Goal: Task Accomplishment & Management: Manage account settings

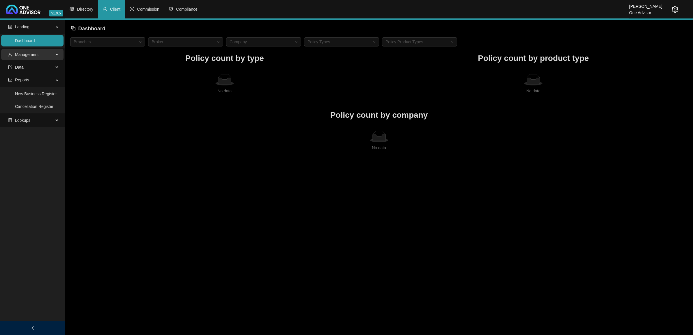
click at [45, 56] on span "Management" at bounding box center [31, 55] width 46 height 12
click at [85, 2] on li "Directory" at bounding box center [81, 9] width 33 height 18
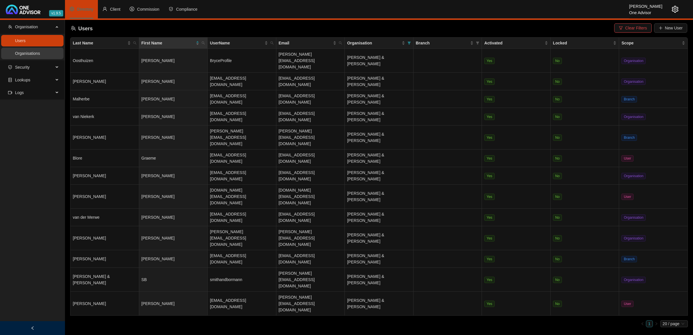
click at [35, 53] on link "Organisations" at bounding box center [27, 53] width 25 height 5
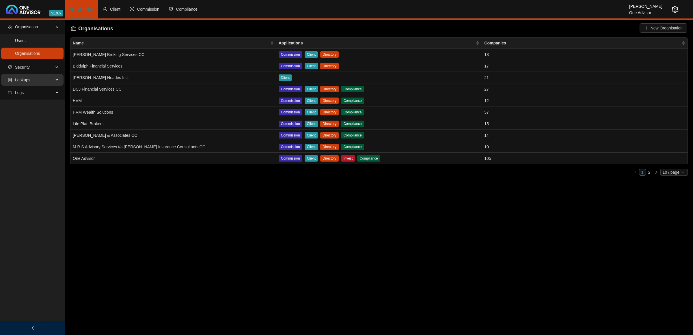
click at [34, 79] on span "Lookups" at bounding box center [31, 80] width 46 height 12
click at [26, 95] on link "Companies" at bounding box center [25, 94] width 21 height 5
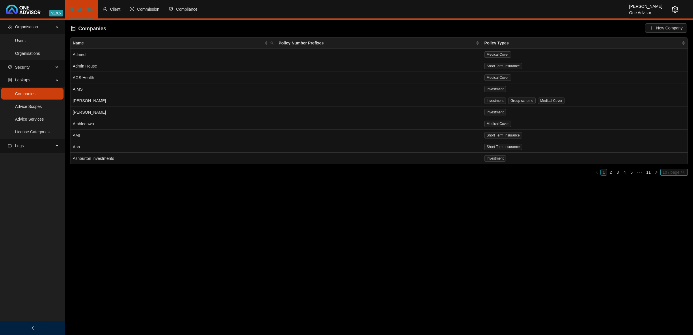
click at [675, 172] on span "10 / page" at bounding box center [674, 172] width 23 height 6
click at [669, 201] on div "50 / page" at bounding box center [674, 201] width 19 height 6
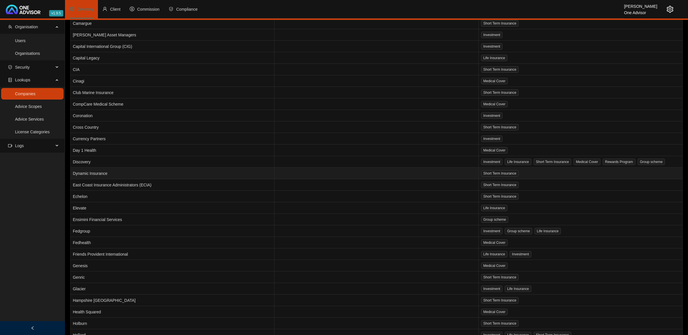
scroll to position [303, 0]
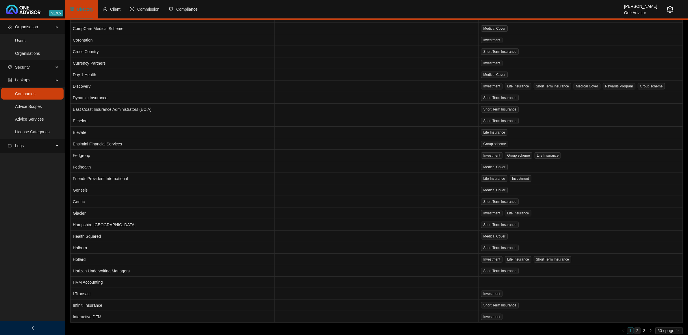
click at [639, 328] on link "2" at bounding box center [637, 331] width 6 height 6
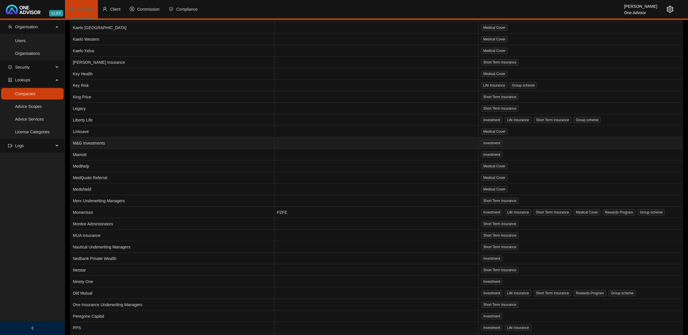
scroll to position [144, 0]
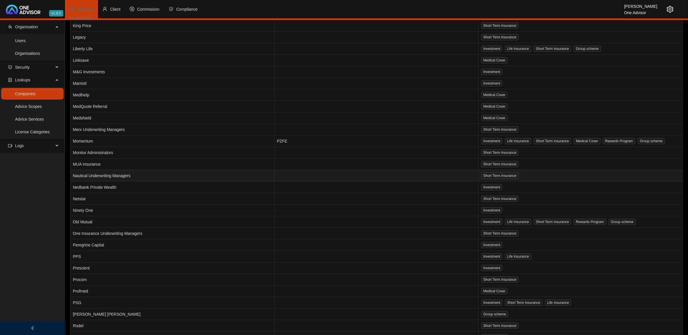
click at [333, 160] on td at bounding box center [376, 165] width 204 height 12
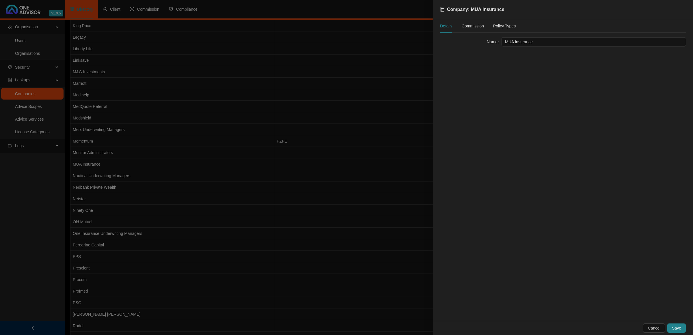
click at [367, 39] on div at bounding box center [346, 167] width 693 height 335
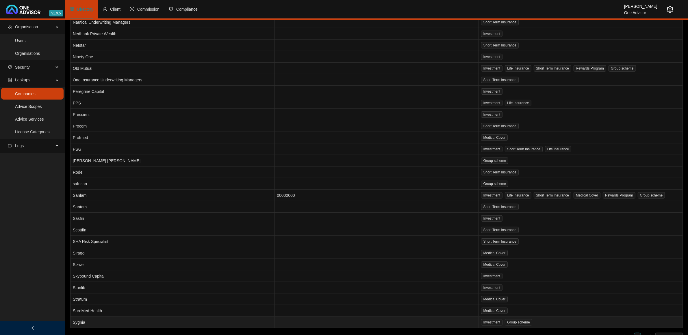
scroll to position [303, 0]
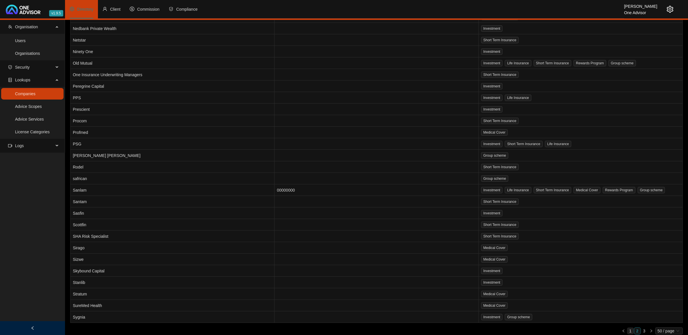
click at [629, 328] on link "1" at bounding box center [630, 331] width 6 height 6
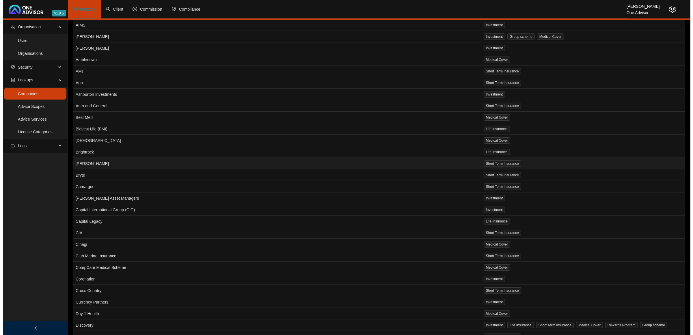
scroll to position [0, 0]
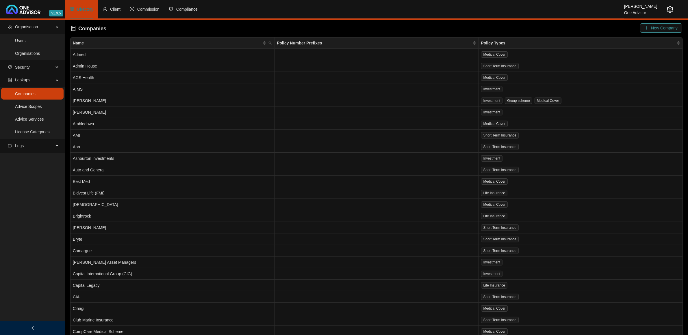
click at [667, 29] on span "New Company" at bounding box center [664, 28] width 27 height 6
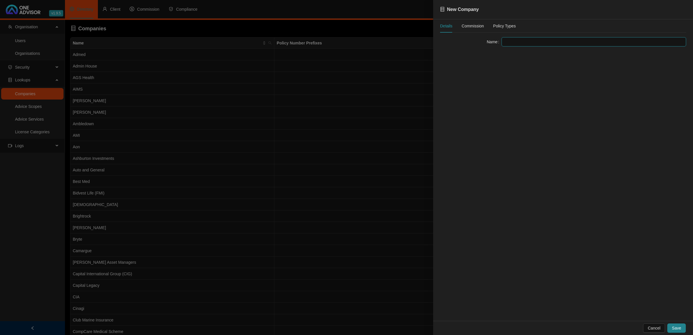
click at [526, 43] on input "text" at bounding box center [594, 41] width 185 height 9
type input "Netcare Plus"
click at [490, 18] on div "New Company Details Commission Policy Types Name Netcare Plus Cancel Save" at bounding box center [563, 167] width 260 height 335
click at [475, 29] on div "Commission" at bounding box center [473, 26] width 22 height 6
click at [499, 26] on div "Policy Types" at bounding box center [504, 26] width 23 height 6
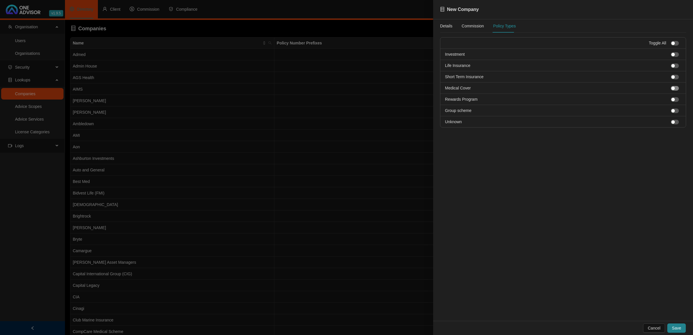
click at [674, 88] on div "button" at bounding box center [673, 88] width 3 height 3
click at [678, 325] on button "Save" at bounding box center [677, 328] width 18 height 9
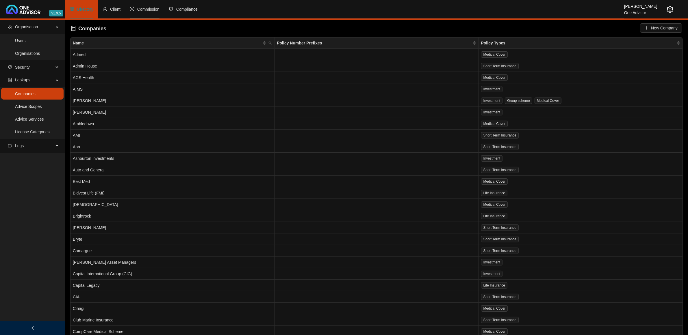
click at [158, 10] on span "Commission" at bounding box center [148, 9] width 22 height 5
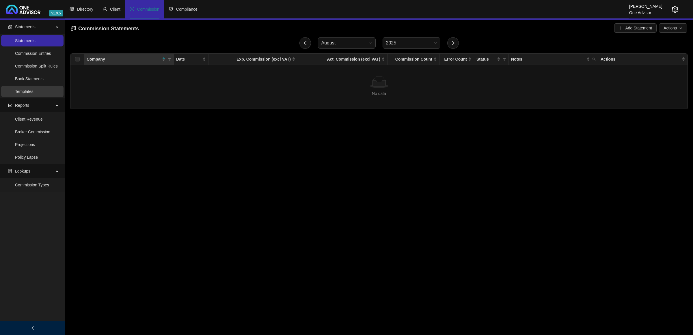
click at [33, 90] on link "Templates" at bounding box center [24, 91] width 18 height 5
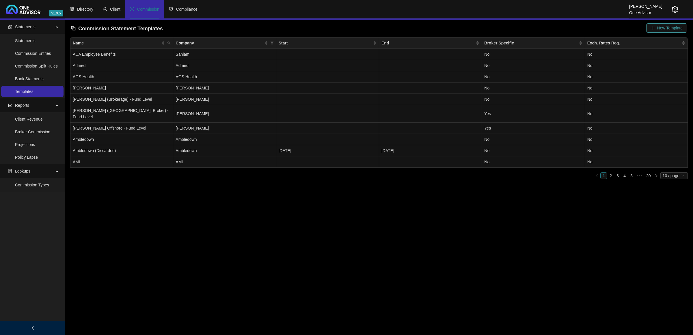
click at [653, 28] on icon "plus" at bounding box center [652, 28] width 3 height 0
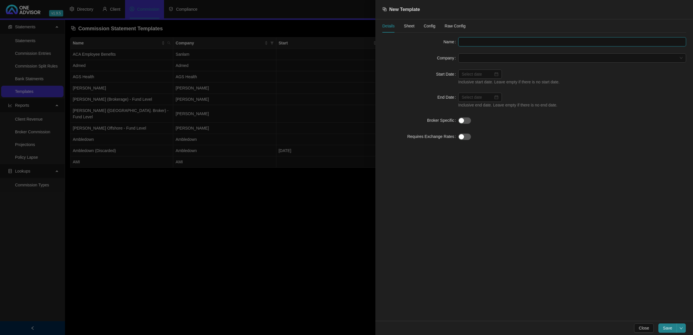
click at [515, 44] on input "text" at bounding box center [572, 41] width 228 height 9
click at [476, 57] on span at bounding box center [572, 58] width 221 height 9
type input "Netcare Plus"
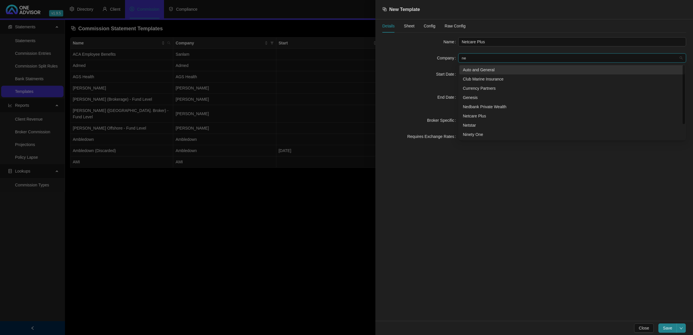
type input "net"
click at [492, 70] on div "Netcare Plus" at bounding box center [572, 70] width 219 height 6
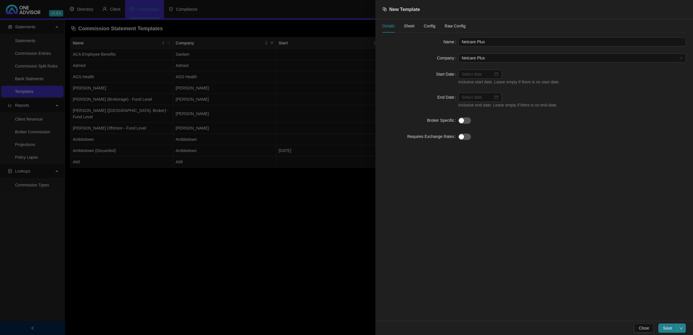
click at [409, 25] on span "Sheet" at bounding box center [409, 26] width 11 height 4
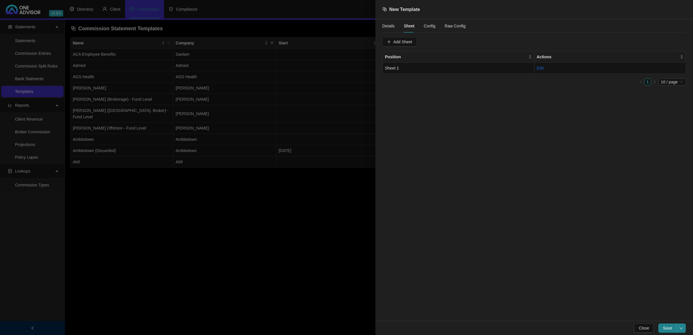
click at [431, 25] on span "Config" at bounding box center [430, 26] width 12 height 4
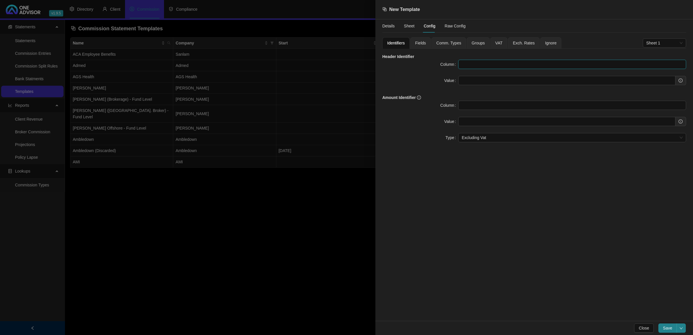
click at [469, 61] on input "text" at bounding box center [572, 64] width 228 height 9
type input "A"
click at [496, 81] on input "text" at bounding box center [566, 80] width 217 height 9
paste input "AGENT"
type input "AGENT"
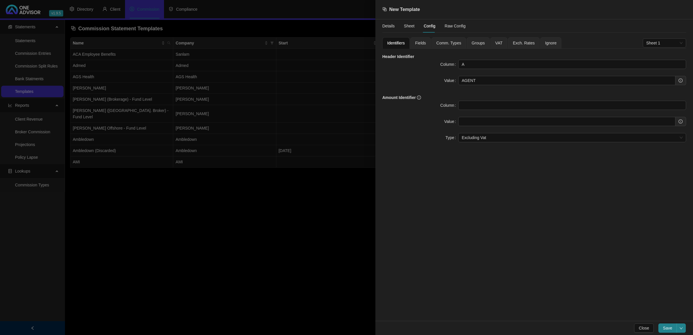
click at [421, 41] on span "Fields" at bounding box center [420, 43] width 11 height 4
click at [405, 58] on span "Add Mapping" at bounding box center [405, 58] width 24 height 6
click at [422, 79] on div "Column" at bounding box center [407, 75] width 35 height 9
click at [411, 97] on div "Header Text" at bounding box center [406, 97] width 25 height 6
click at [440, 75] on input "text" at bounding box center [444, 75] width 30 height 9
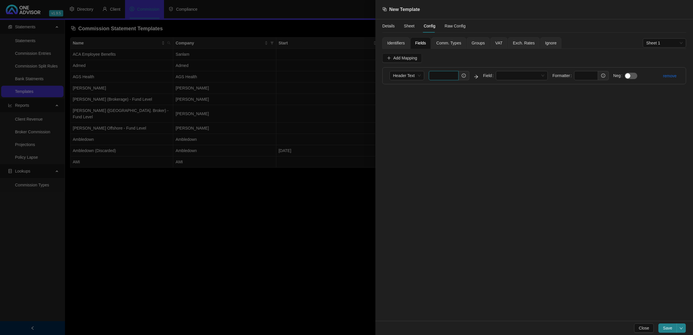
paste input "AGENT"
click at [508, 77] on span at bounding box center [521, 75] width 45 height 9
type input "AGENT"
click at [519, 153] on div "Broker Full Name" at bounding box center [521, 153] width 43 height 6
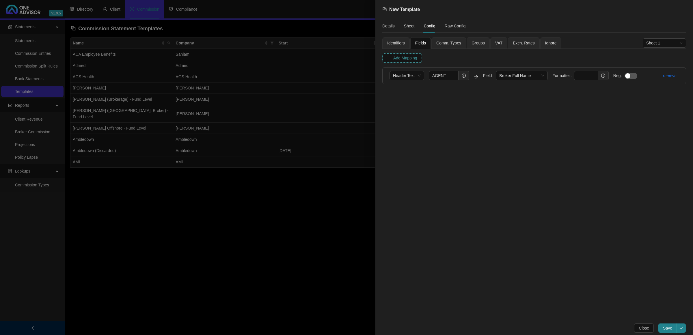
click at [405, 57] on span "Add Mapping" at bounding box center [405, 58] width 24 height 6
click at [409, 96] on span "Column" at bounding box center [407, 92] width 28 height 9
click at [404, 115] on div "Header Text" at bounding box center [406, 113] width 25 height 6
click at [446, 92] on input "text" at bounding box center [444, 92] width 30 height 9
paste input "POLICY NUMBER"
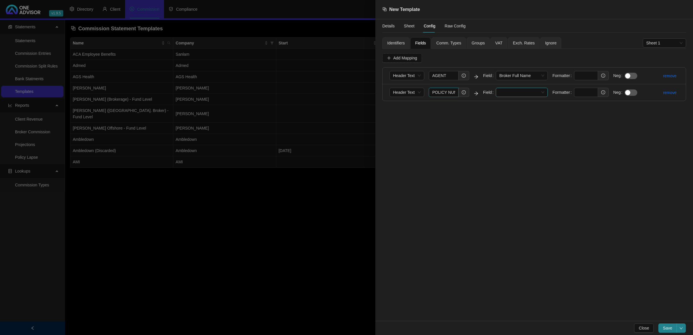
scroll to position [0, 8]
click at [530, 92] on span at bounding box center [521, 92] width 45 height 9
type input "POLICY NUMBER"
click at [524, 107] on div "Policy Number" at bounding box center [521, 104] width 43 height 6
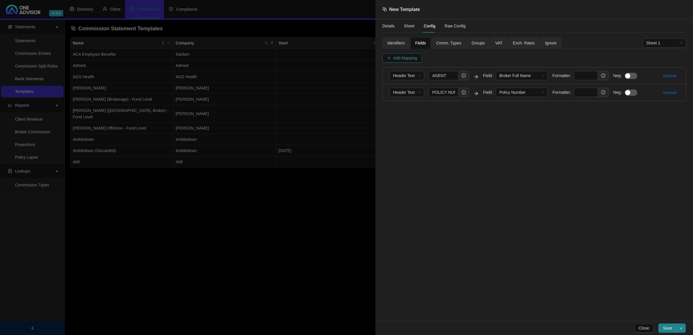
click at [412, 59] on span "Add Mapping" at bounding box center [405, 58] width 24 height 6
click at [421, 112] on div "Column" at bounding box center [407, 109] width 35 height 9
click at [409, 132] on div "Header Text" at bounding box center [406, 130] width 25 height 6
click at [433, 113] on input "text" at bounding box center [444, 109] width 30 height 9
paste input "MEMBER NAME"
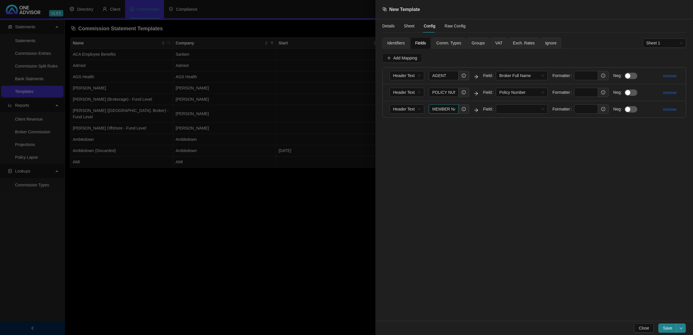
scroll to position [0, 5]
click at [509, 107] on span at bounding box center [521, 109] width 45 height 9
type input "MEMBER NAME"
click at [521, 172] on div "Last Name" at bounding box center [522, 176] width 50 height 9
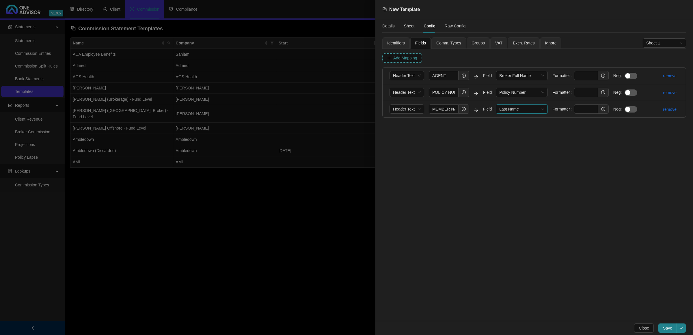
click at [405, 59] on span "Add Mapping" at bounding box center [405, 58] width 24 height 6
click at [410, 125] on span "Column" at bounding box center [407, 126] width 28 height 9
click at [402, 143] on div "Header Text" at bounding box center [407, 147] width 32 height 9
click at [436, 129] on input "text" at bounding box center [444, 125] width 30 height 9
paste input "ID NUMBER"
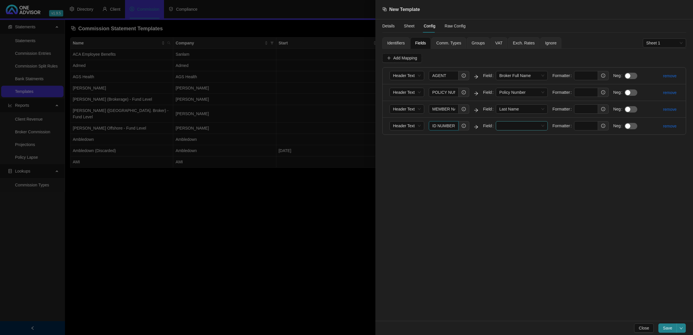
click at [530, 126] on span at bounding box center [521, 126] width 45 height 9
type input "ID NUMBER"
click at [515, 159] on div "Id Number" at bounding box center [521, 157] width 43 height 6
click at [405, 60] on span "Add Mapping" at bounding box center [405, 58] width 24 height 6
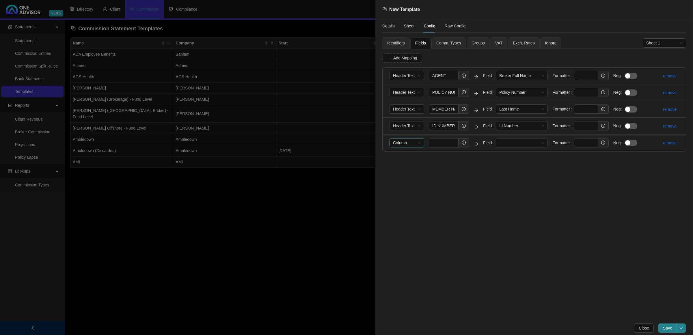
click at [412, 144] on span "Column" at bounding box center [407, 143] width 28 height 9
click at [408, 165] on div "Header Text" at bounding box center [406, 164] width 25 height 6
click at [446, 142] on input "text" at bounding box center [444, 142] width 30 height 9
paste input "PREMIUM"
click at [519, 145] on span at bounding box center [521, 143] width 45 height 9
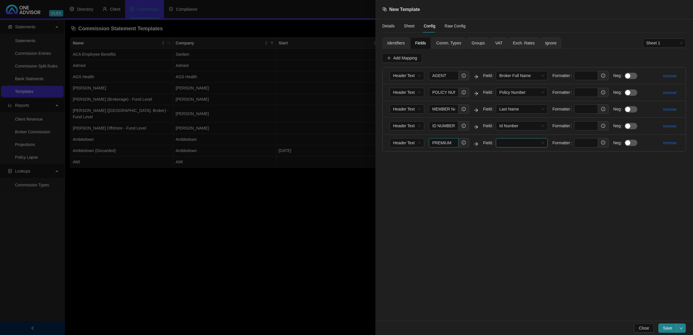
type input "PREMIUM"
click at [521, 219] on div "Policy Premium" at bounding box center [521, 220] width 43 height 6
click at [413, 55] on span "Add Mapping" at bounding box center [405, 58] width 24 height 6
drag, startPoint x: 415, startPoint y: 156, endPoint x: 414, endPoint y: 162, distance: 5.8
click at [415, 157] on span "Column" at bounding box center [407, 159] width 28 height 9
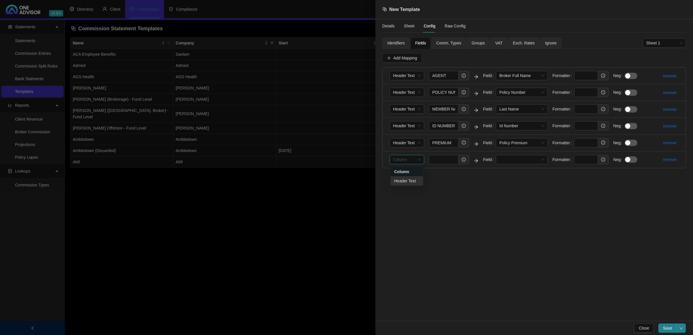
click at [417, 179] on div "Header Text" at bounding box center [406, 181] width 25 height 6
click at [437, 158] on input "text" at bounding box center [444, 159] width 30 height 9
paste input "COMMISSION"
click at [537, 161] on span at bounding box center [521, 159] width 45 height 9
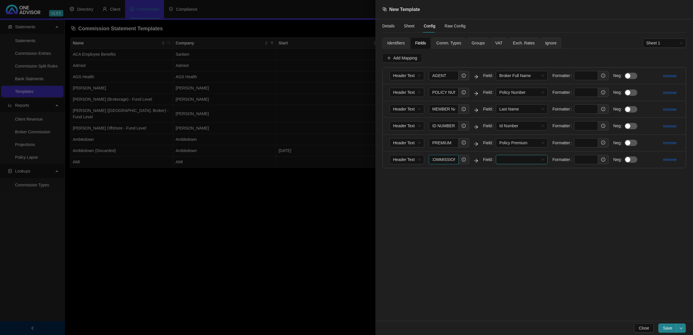
type input "COMMISSION"
click at [532, 179] on div "Amount Including VAT" at bounding box center [521, 181] width 43 height 6
click at [454, 48] on div "Comm. Types" at bounding box center [449, 43] width 35 height 12
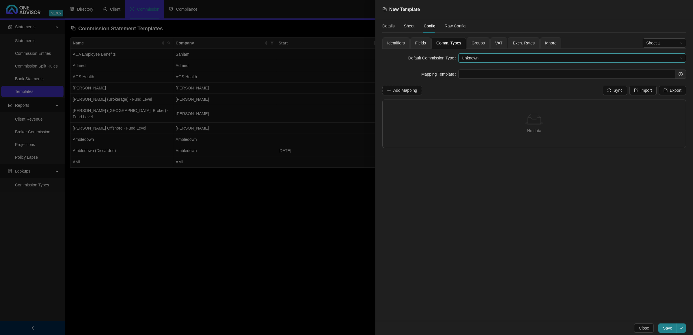
click at [478, 59] on span "Unknown" at bounding box center [572, 58] width 221 height 9
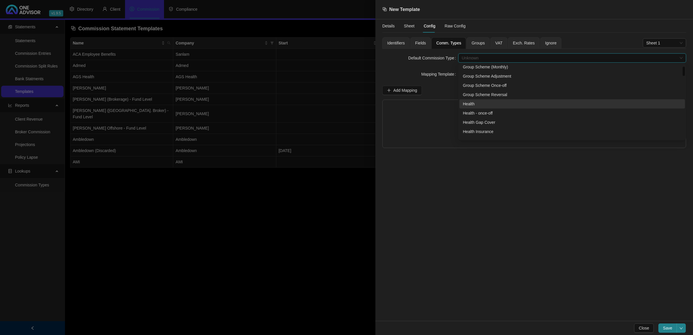
click at [499, 106] on div "Health" at bounding box center [572, 104] width 219 height 6
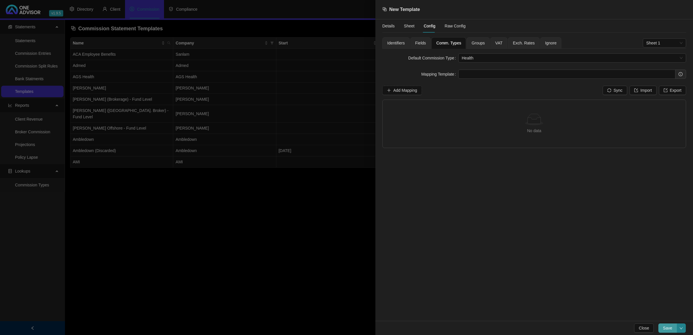
click at [665, 327] on span "Save" at bounding box center [667, 328] width 9 height 6
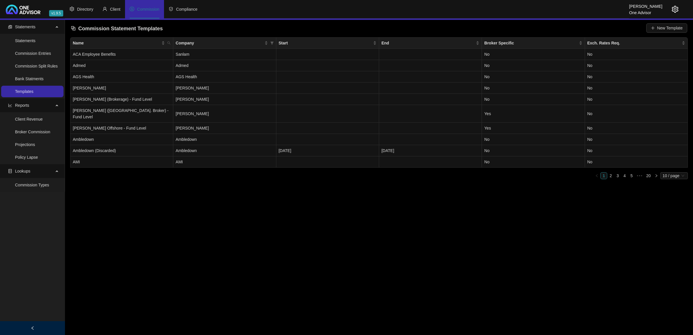
click at [256, 225] on main "Statements Statements Commission Entries Commission Split Rules Bank Statments …" at bounding box center [346, 177] width 693 height 315
click at [677, 10] on icon "setting" at bounding box center [675, 9] width 7 height 7
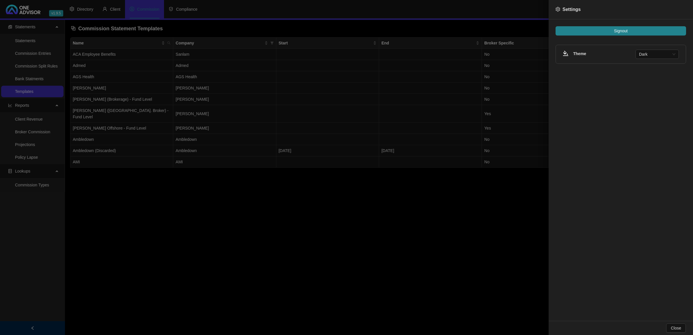
click at [348, 217] on div at bounding box center [346, 167] width 693 height 335
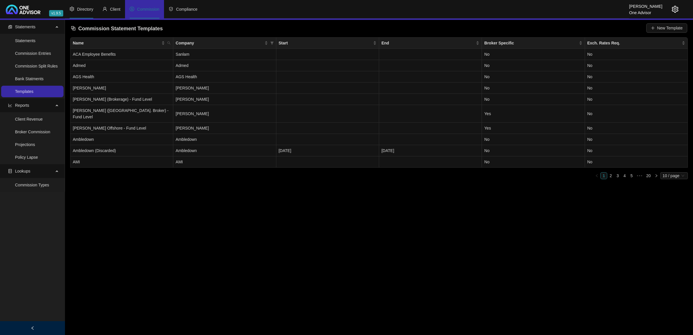
click at [87, 9] on span "Directory" at bounding box center [85, 9] width 16 height 5
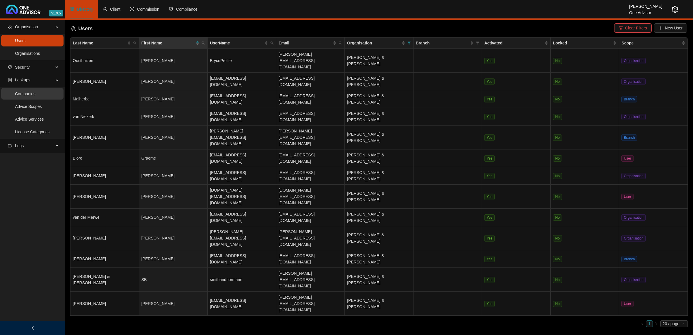
click at [36, 94] on link "Companies" at bounding box center [25, 94] width 21 height 5
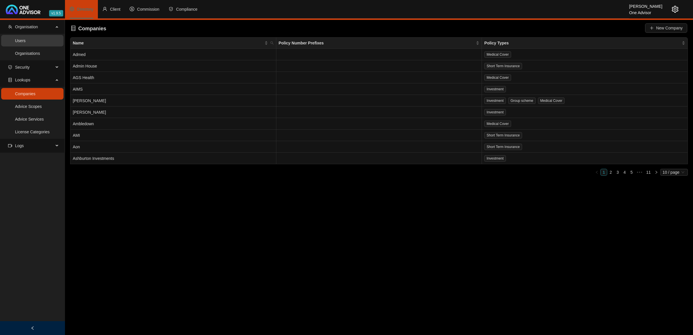
click at [26, 41] on link "Users" at bounding box center [20, 40] width 11 height 5
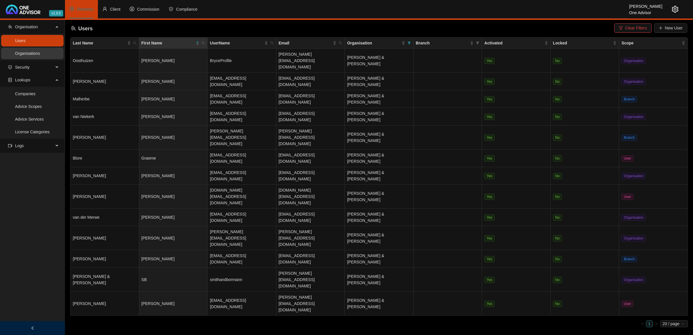
click at [36, 55] on link "Organisations" at bounding box center [27, 53] width 25 height 5
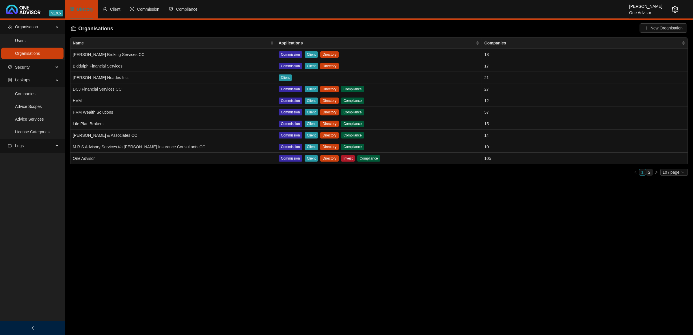
click at [652, 172] on link "2" at bounding box center [650, 172] width 6 height 6
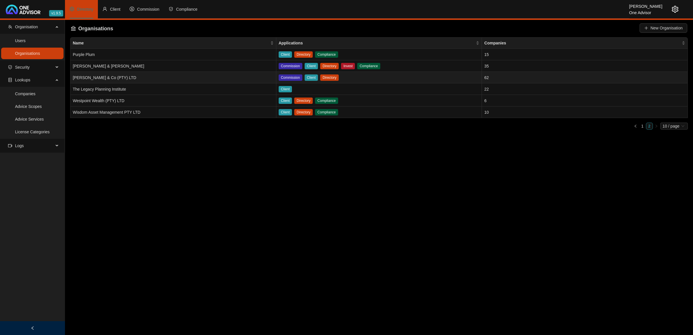
click at [183, 77] on td "[PERSON_NAME] & Co (PTY) LTD" at bounding box center [173, 78] width 206 height 12
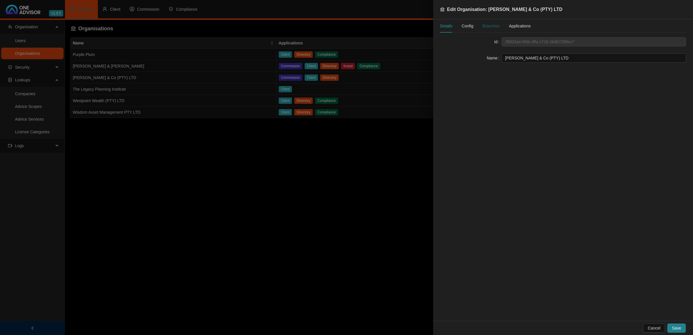
click at [487, 25] on div "Branches" at bounding box center [491, 26] width 17 height 6
click at [470, 27] on span "Config" at bounding box center [468, 26] width 12 height 4
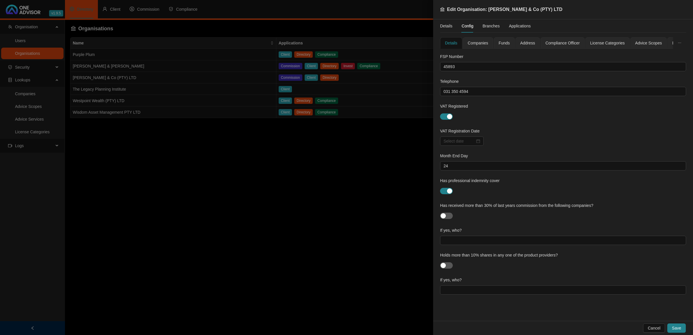
click at [474, 42] on span "Companies" at bounding box center [478, 43] width 21 height 4
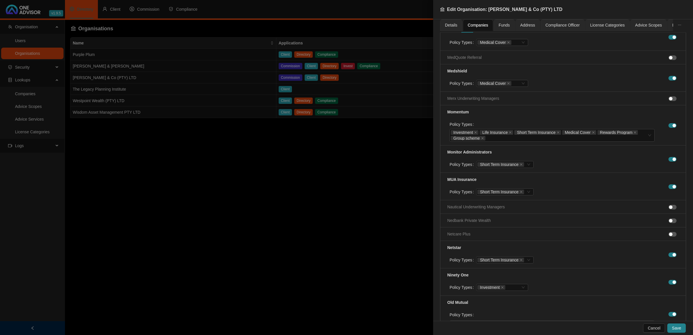
scroll to position [1481, 0]
click at [669, 237] on li at bounding box center [674, 233] width 10 height 6
click at [669, 236] on button "button" at bounding box center [673, 233] width 8 height 5
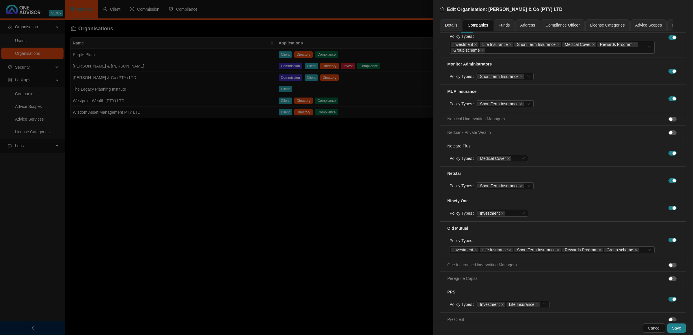
scroll to position [1589, 0]
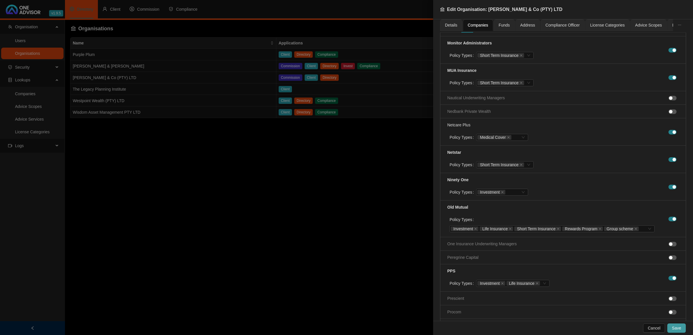
click at [678, 330] on span "Save" at bounding box center [676, 328] width 9 height 6
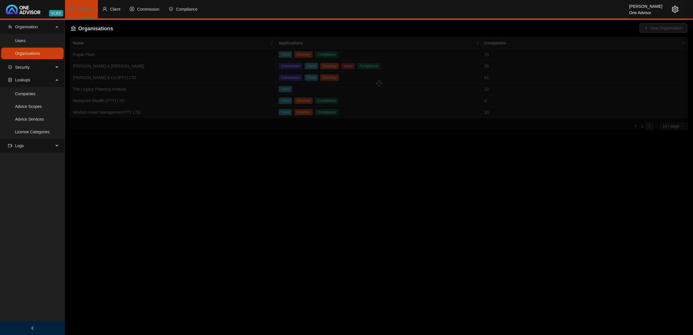
scroll to position [1022, 0]
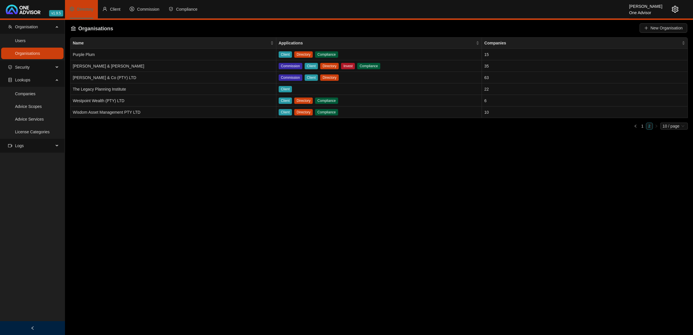
click at [677, 9] on icon "setting" at bounding box center [675, 9] width 7 height 7
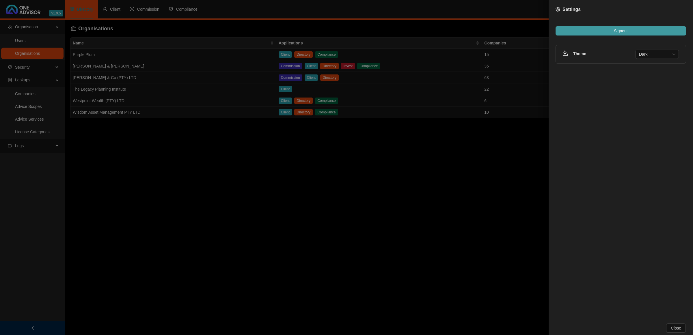
click at [656, 29] on button "Signout" at bounding box center [621, 30] width 131 height 9
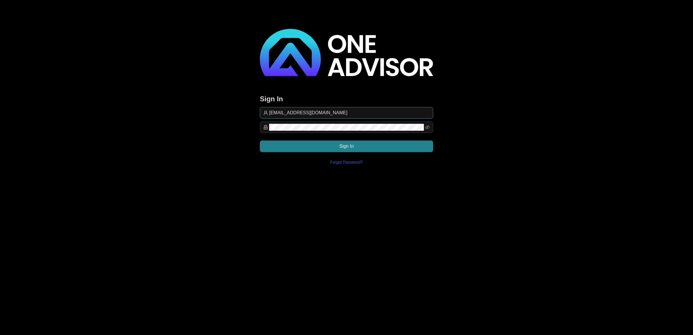
click at [335, 116] on span "[EMAIL_ADDRESS][DOMAIN_NAME]" at bounding box center [346, 113] width 173 height 12
type input "support@[PERSON_NAME]"
click at [381, 146] on button "Sign In" at bounding box center [346, 147] width 173 height 12
